Goal: Use online tool/utility: Utilize a website feature to perform a specific function

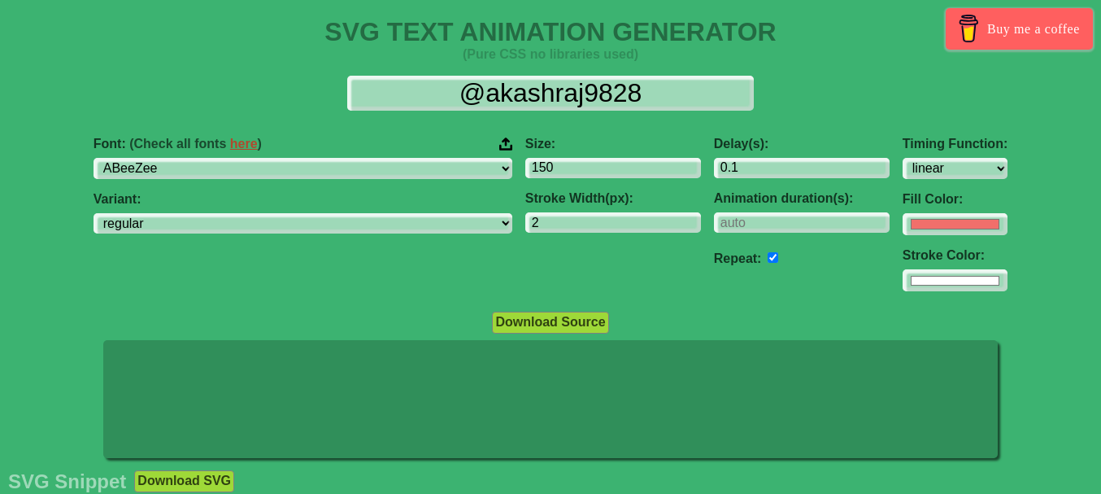
select select "linear"
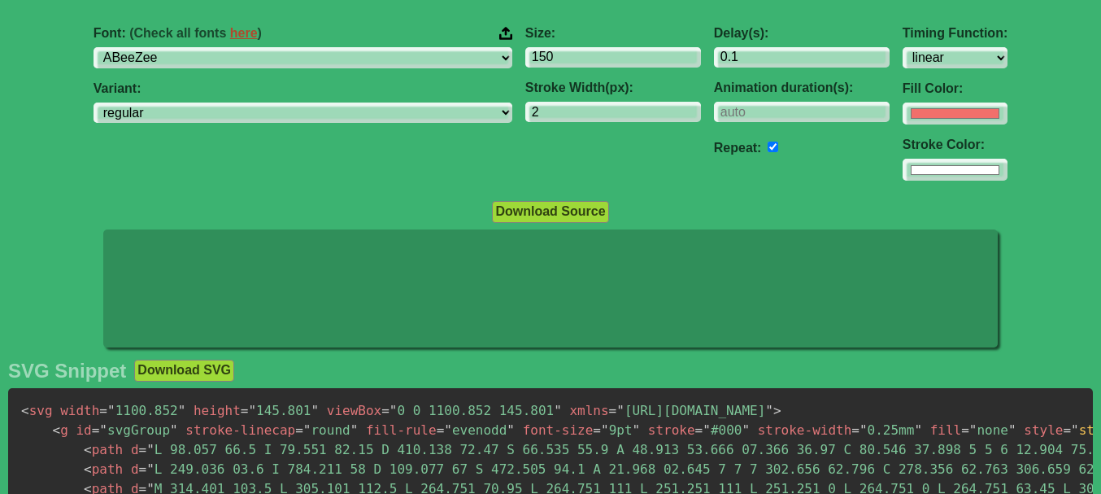
scroll to position [82, 0]
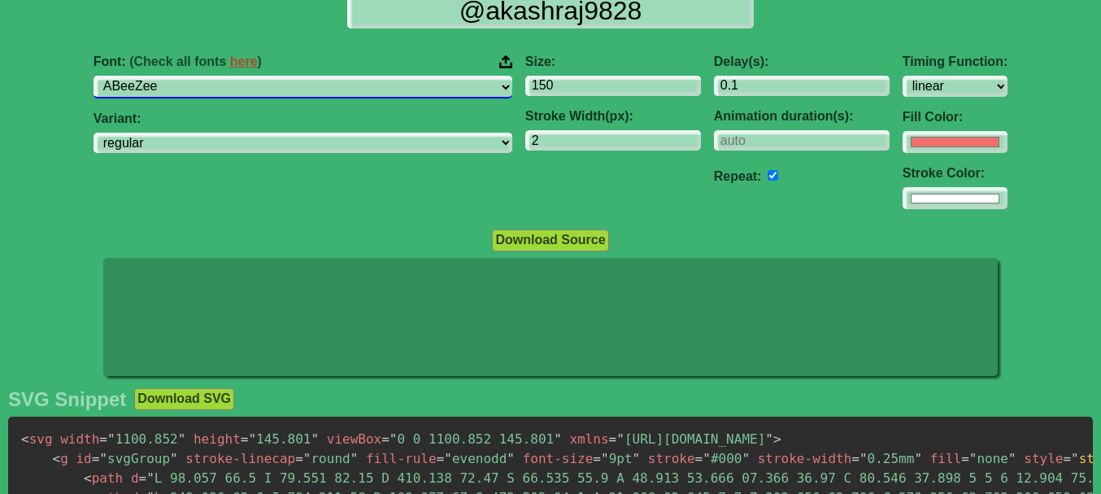
click at [283, 92] on select "ABeeZee [PERSON_NAME] Display AR One Sans [PERSON_NAME] Libre Aboreto Abril Fat…" at bounding box center [303, 87] width 419 height 22
select select "Advent Pro"
click at [196, 76] on select "ABeeZee [PERSON_NAME] Display AR One Sans [PERSON_NAME] Libre Aboreto Abril Fat…" at bounding box center [303, 87] width 419 height 22
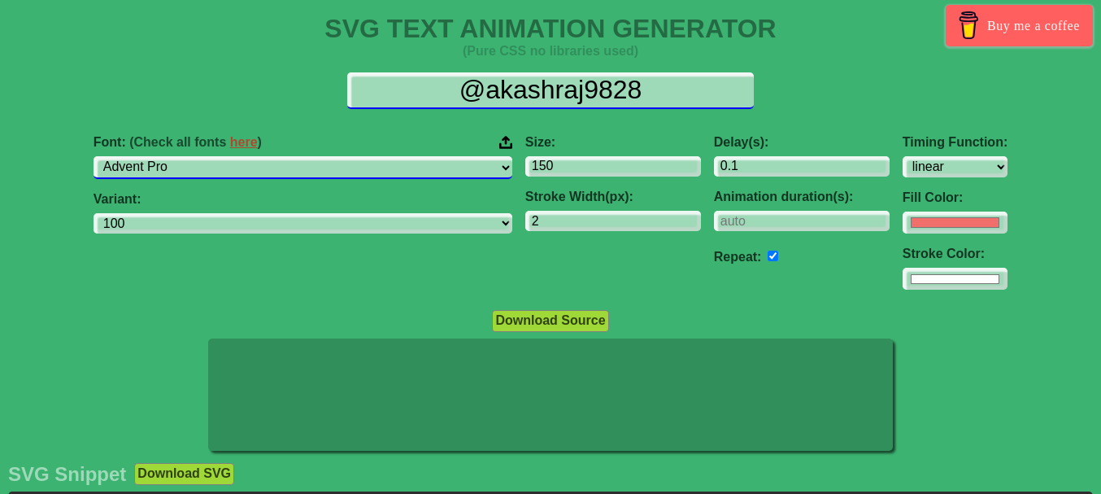
scroll to position [0, 0]
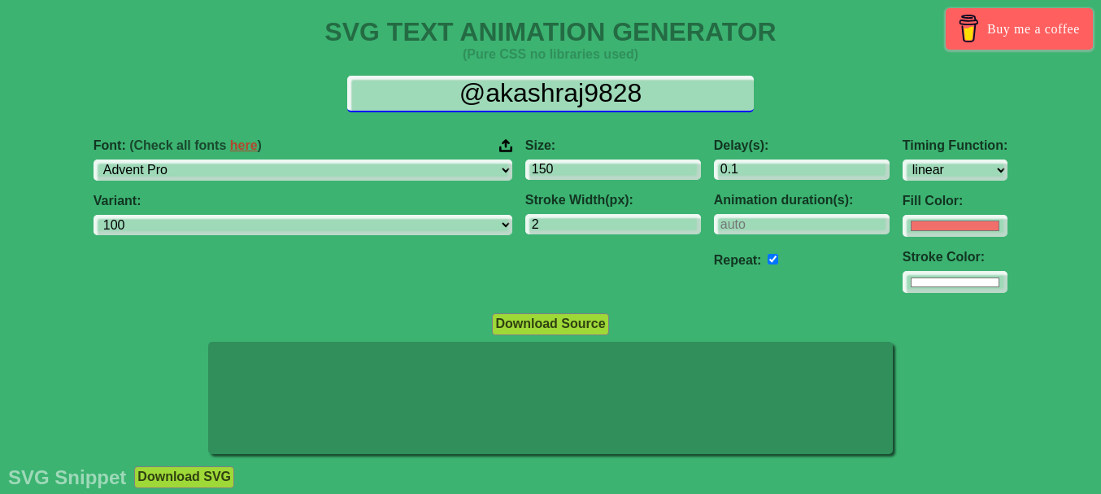
click at [659, 92] on input "@akashraj9828" at bounding box center [550, 94] width 407 height 37
click at [656, 92] on input "@akashraj9828" at bounding box center [550, 94] width 407 height 37
type input "D"
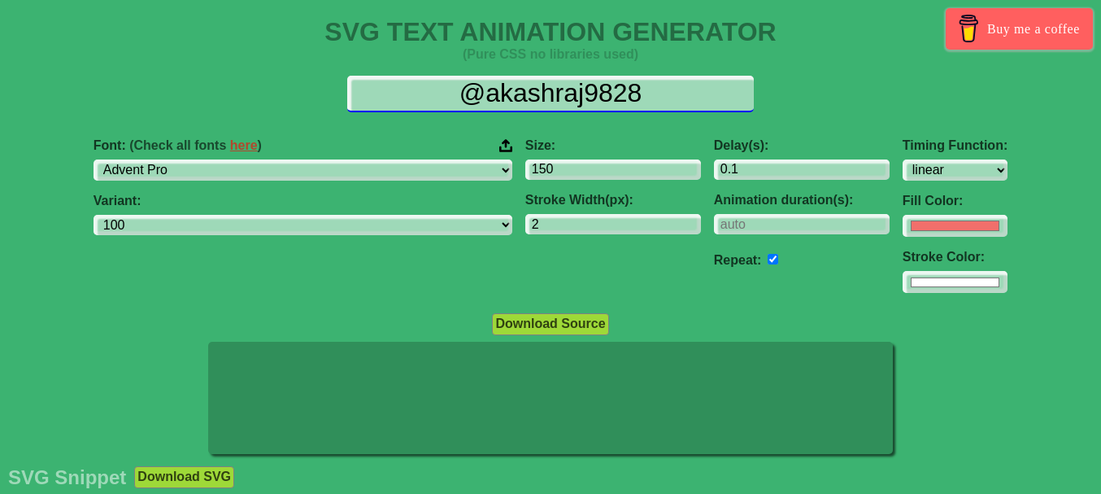
select select "100"
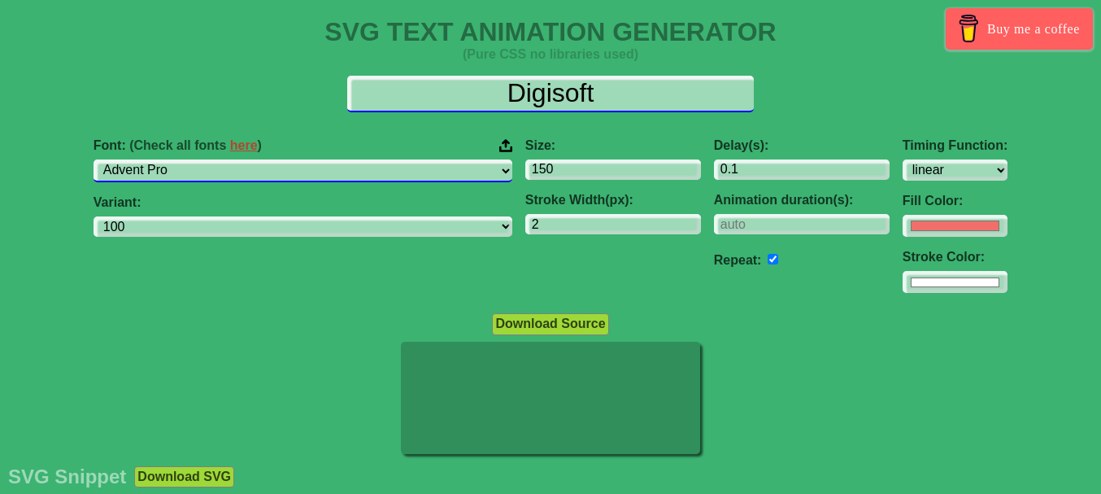
type input "Digisoft"
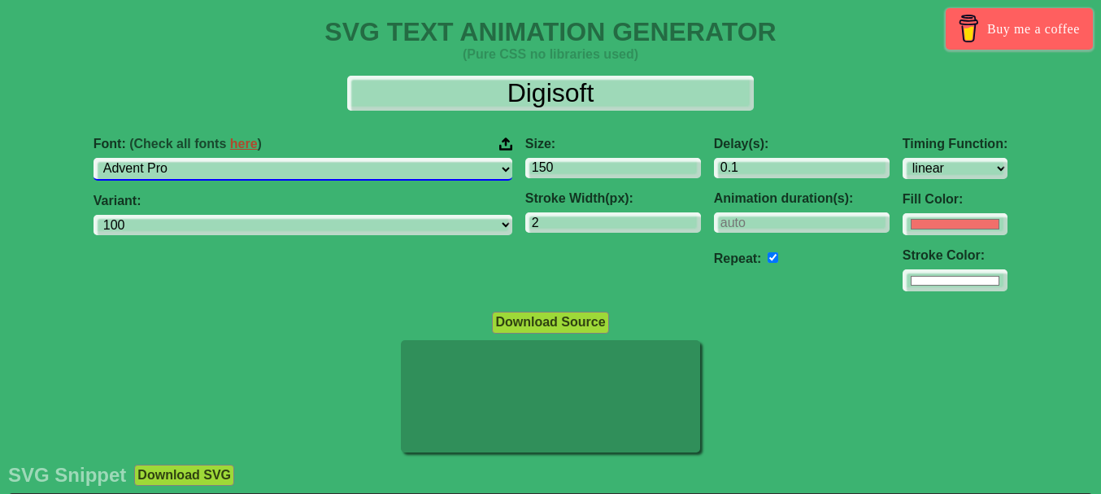
click at [355, 171] on select "ABeeZee [PERSON_NAME] Display AR One Sans [PERSON_NAME] Libre Aboreto Abril Fat…" at bounding box center [303, 169] width 419 height 22
click at [196, 158] on select "ABeeZee [PERSON_NAME] Display AR One Sans [PERSON_NAME] Libre Aboreto Abril Fat…" at bounding box center [303, 169] width 419 height 22
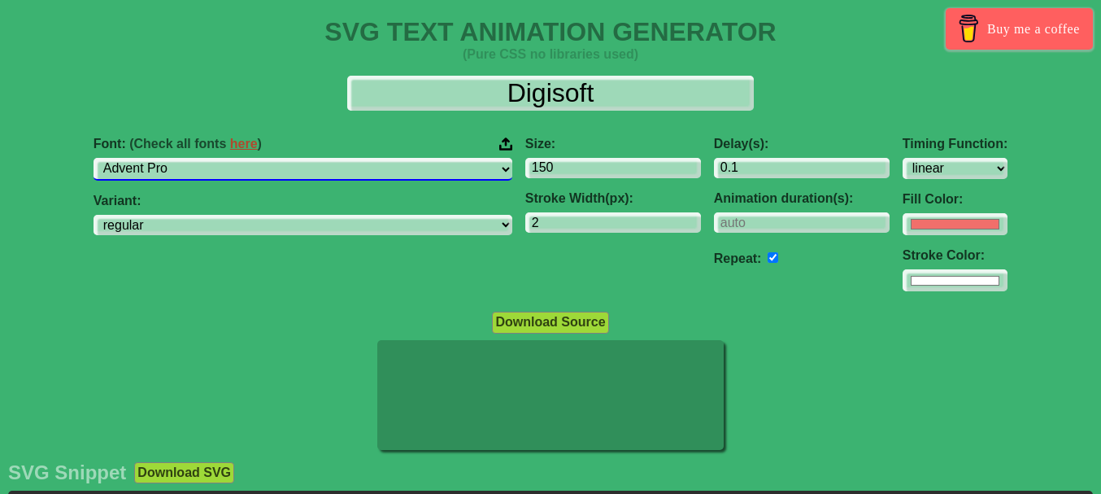
click at [296, 167] on select "ABeeZee [PERSON_NAME] Display AR One Sans [PERSON_NAME] Libre Aboreto Abril Fat…" at bounding box center [303, 169] width 419 height 22
select select "Armata"
click at [196, 158] on select "ABeeZee [PERSON_NAME] Display AR One Sans [PERSON_NAME] Libre Aboreto Abril Fat…" at bounding box center [303, 169] width 419 height 22
select select "regular"
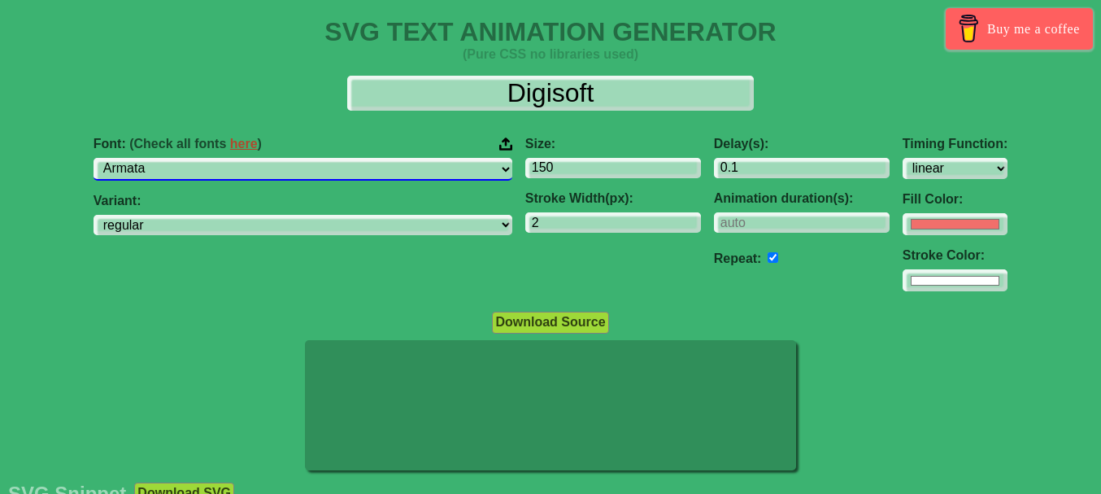
click at [308, 166] on select "ABeeZee [PERSON_NAME] Display AR One Sans [PERSON_NAME] Libre Aboreto Abril Fat…" at bounding box center [303, 169] width 419 height 22
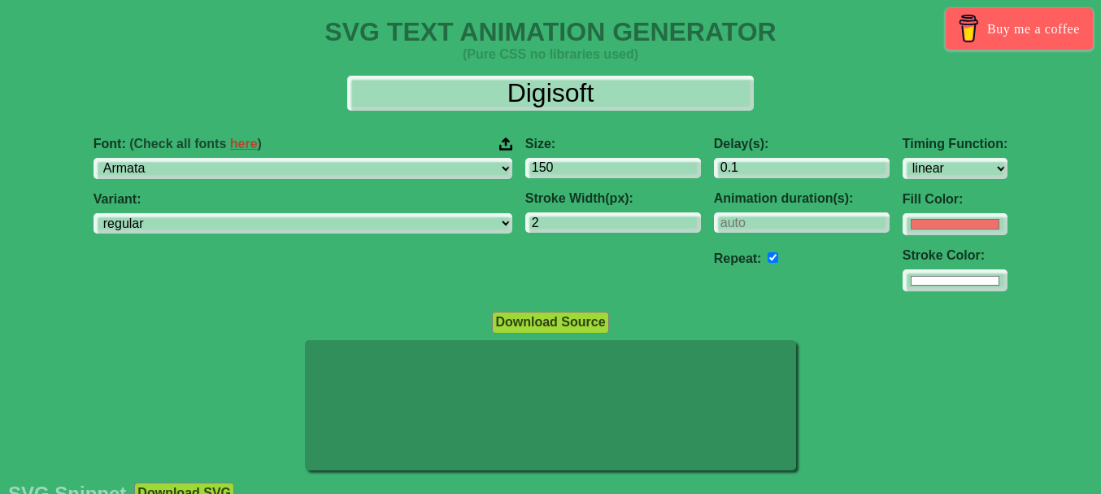
click at [258, 146] on link "here" at bounding box center [244, 144] width 28 height 14
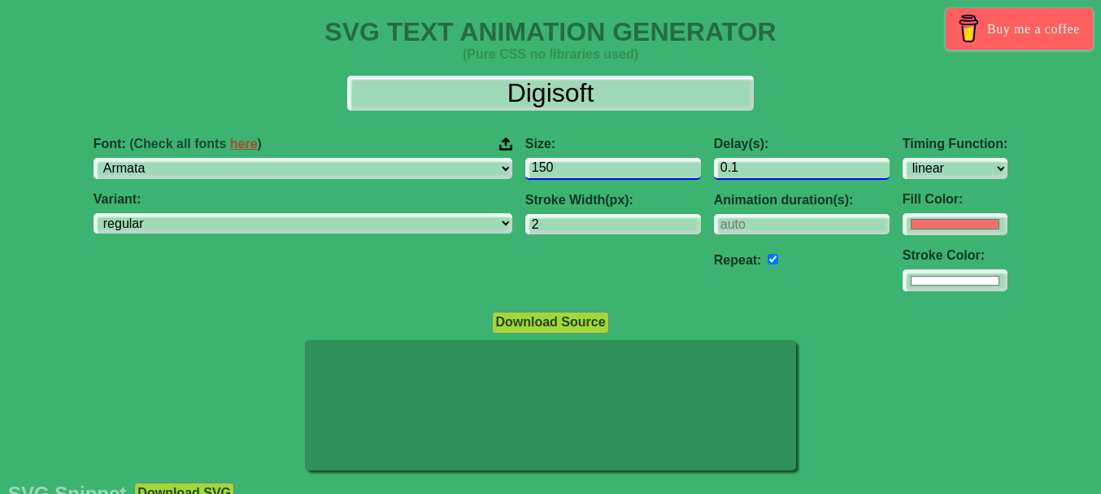
click at [531, 168] on div "Font: (Check all fonts here ) ABeeZee [PERSON_NAME] Display AR One Sans [PERSON…" at bounding box center [550, 214] width 1101 height 181
type input "1"
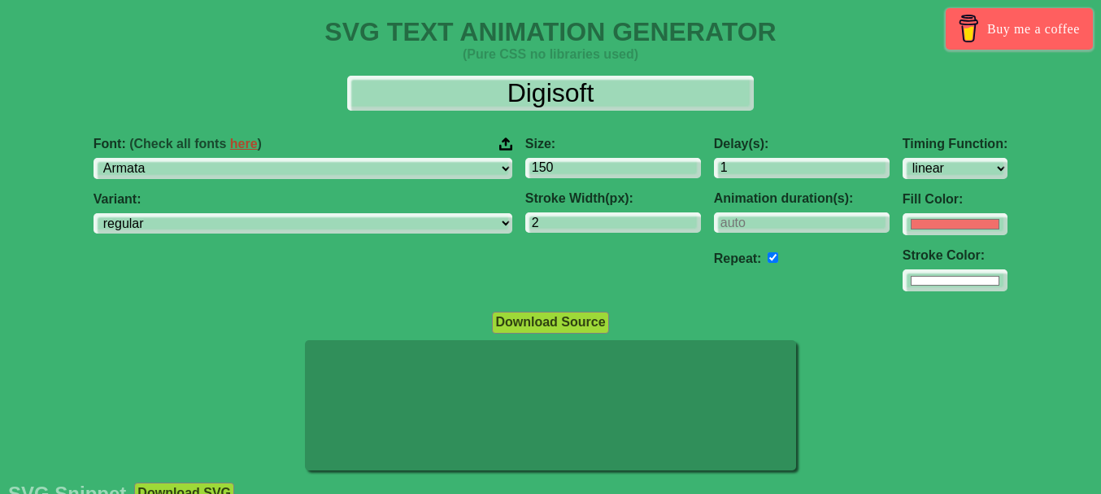
click at [741, 288] on div "Delay(s): 1 Animation duration(s): Repeat:" at bounding box center [801, 214] width 189 height 181
click at [903, 164] on select "ease ease-in ease-out ease-in-out linear step-start step-end" at bounding box center [955, 169] width 105 height 22
click at [903, 158] on select "ease ease-in ease-out ease-in-out linear step-start step-end" at bounding box center [955, 169] width 105 height 22
click at [903, 168] on select "ease ease-in ease-out ease-in-out linear step-start step-end" at bounding box center [955, 169] width 105 height 22
click at [903, 158] on select "ease ease-in ease-out ease-in-out linear step-start step-end" at bounding box center [955, 169] width 105 height 22
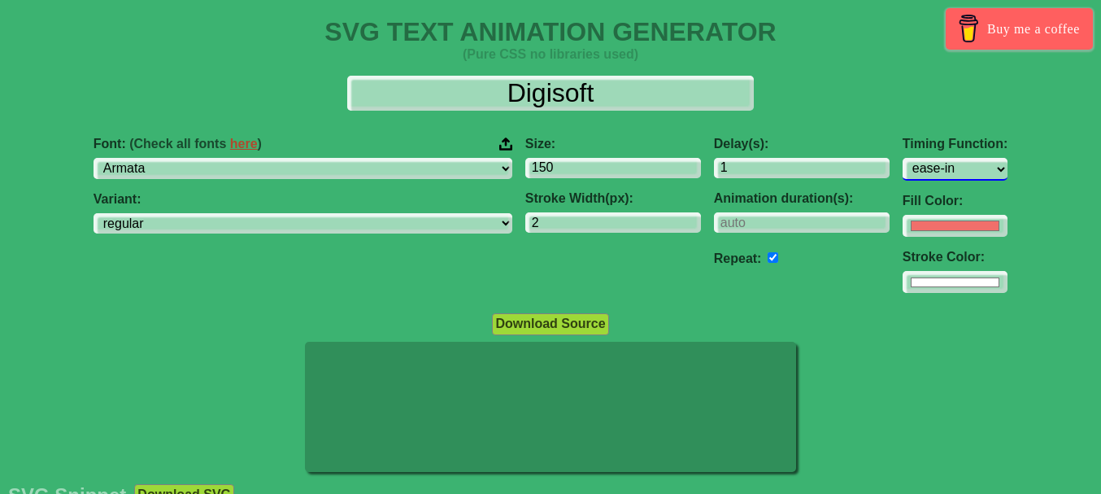
click at [903, 159] on div "Timing Function: ease ease-in ease-out ease-in-out linear step-start step-end" at bounding box center [955, 159] width 105 height 44
click at [903, 163] on select "ease ease-in ease-out ease-in-out linear step-start step-end" at bounding box center [955, 169] width 105 height 22
click at [903, 158] on select "ease ease-in ease-out ease-in-out linear step-start step-end" at bounding box center [955, 169] width 105 height 22
click at [903, 176] on select "ease ease-in ease-out ease-in-out linear step-start step-end" at bounding box center [955, 169] width 105 height 22
click at [903, 158] on select "ease ease-in ease-out ease-in-out linear step-start step-end" at bounding box center [955, 169] width 105 height 22
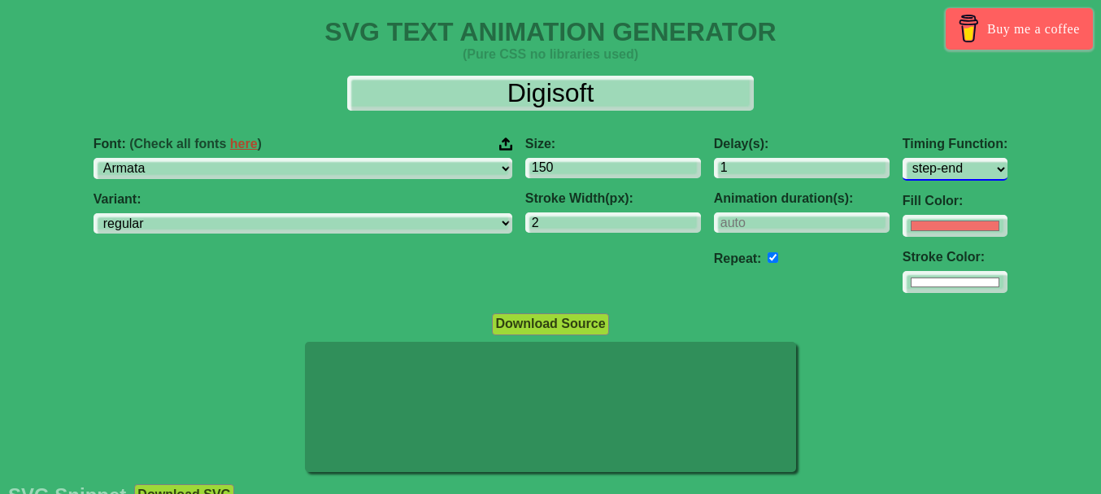
click at [903, 167] on select "ease ease-in ease-out ease-in-out linear step-start step-end" at bounding box center [955, 169] width 105 height 22
select select "linear"
click at [903, 158] on select "ease ease-in ease-out ease-in-out linear step-start step-end" at bounding box center [955, 169] width 105 height 22
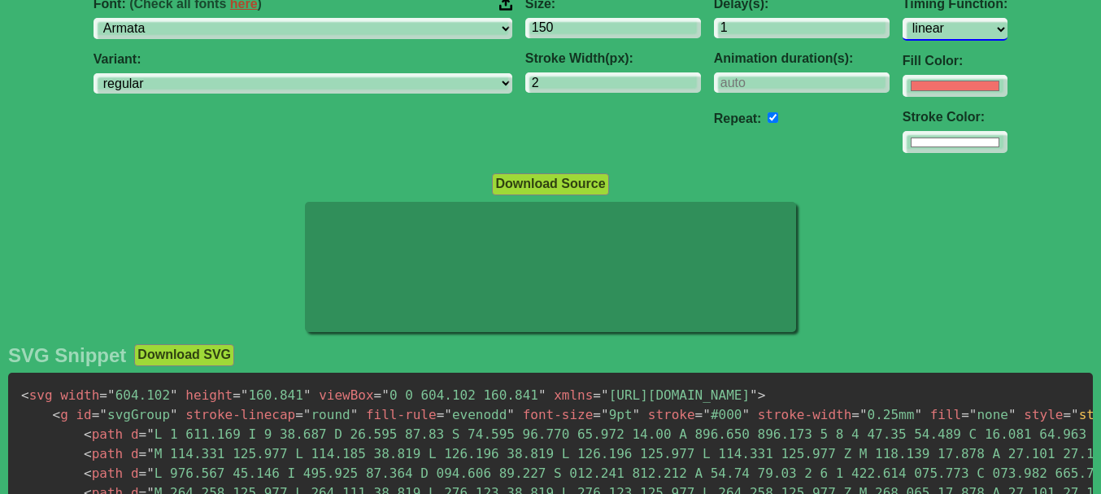
scroll to position [81, 0]
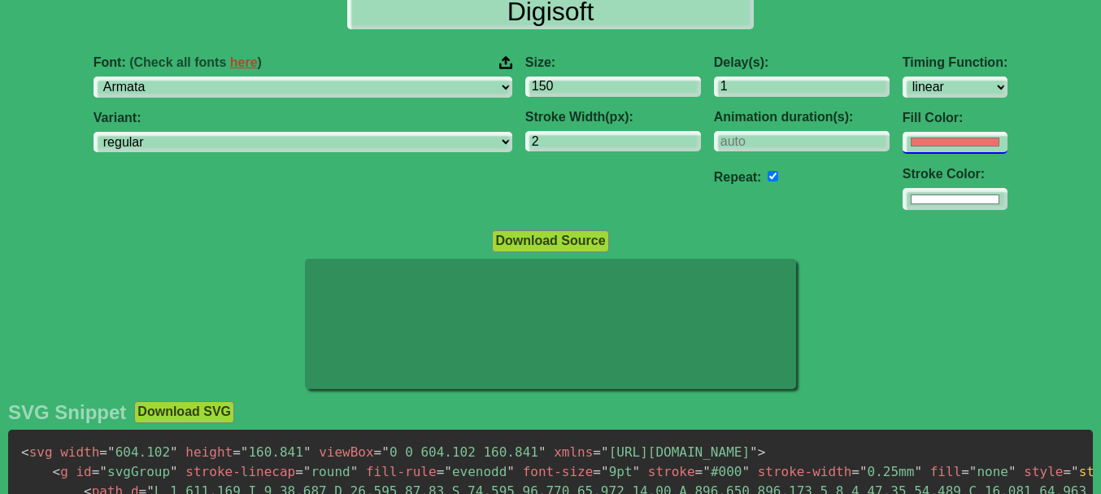
click at [903, 141] on input "#f16f6b" at bounding box center [955, 143] width 105 height 22
type input "#0857aa"
click at [1029, 101] on div "Font: (Check all fonts here ) ABeeZee [PERSON_NAME] Display AR One Sans [PERSON…" at bounding box center [550, 132] width 1101 height 181
click at [768, 176] on input "checkbox" at bounding box center [773, 176] width 11 height 11
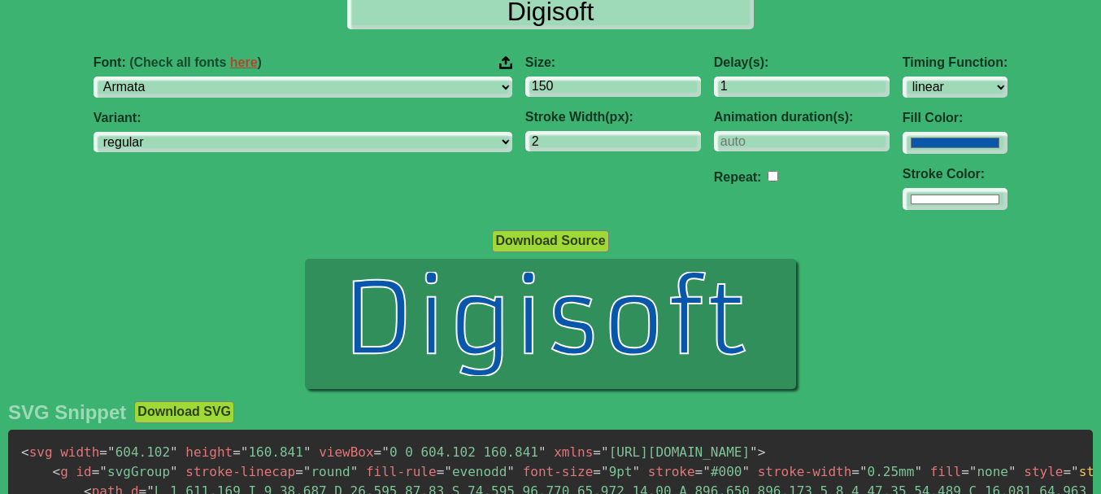
click at [768, 176] on input "checkbox" at bounding box center [773, 176] width 11 height 11
checkbox input "true"
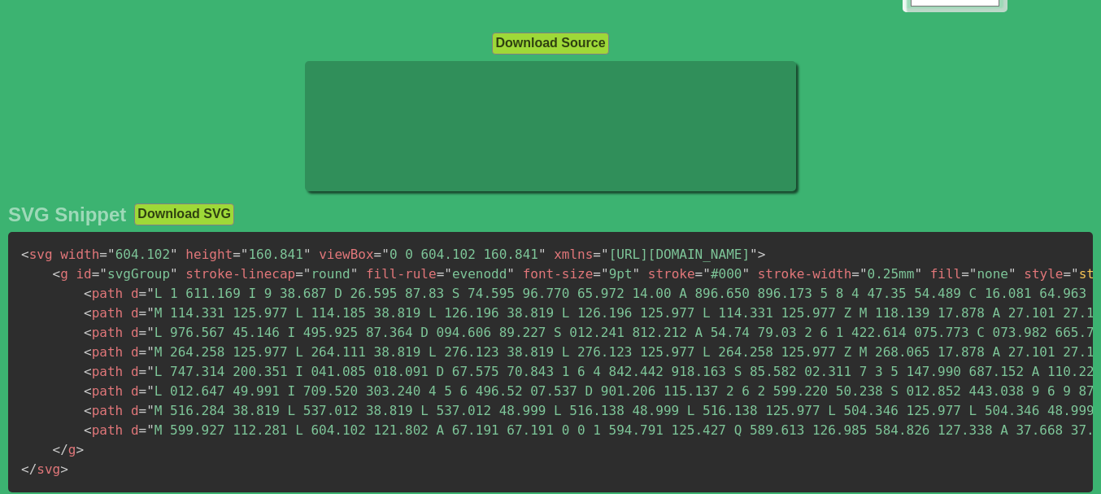
scroll to position [325, 0]
